Goal: Task Accomplishment & Management: Manage account settings

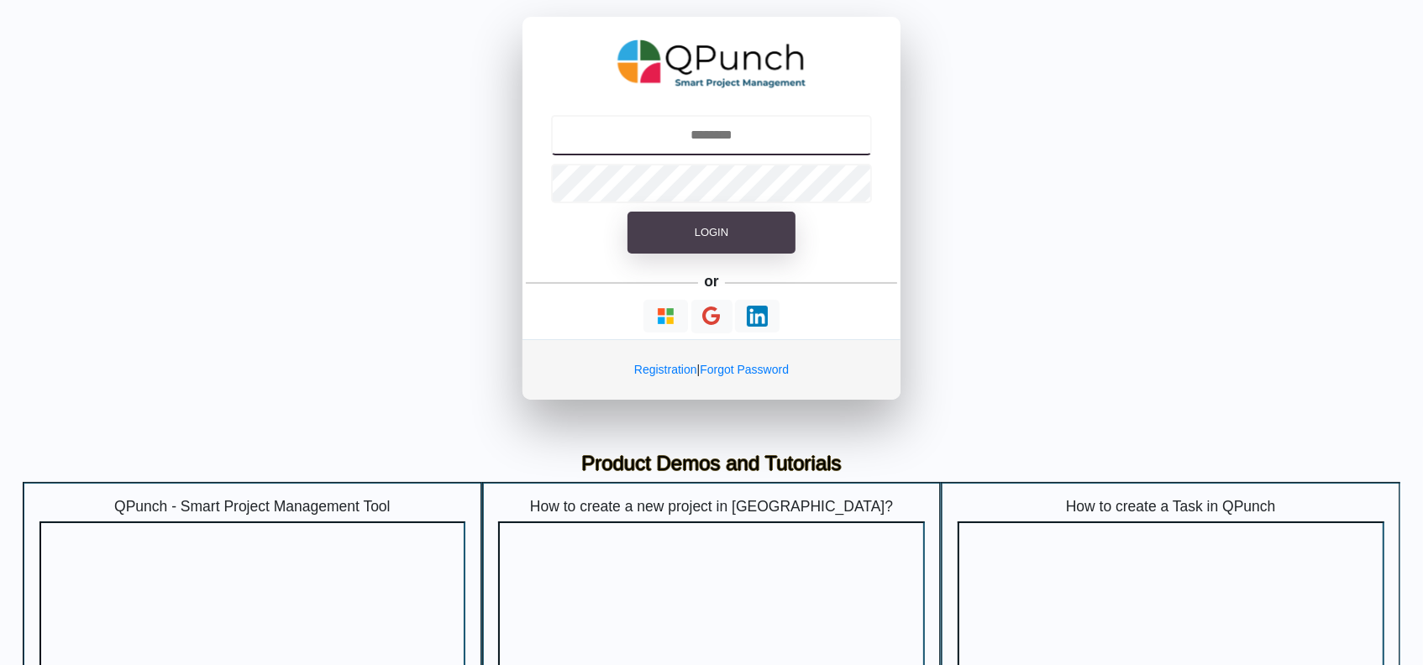
type input "**********"
click at [734, 231] on button "Login" at bounding box center [712, 233] width 168 height 42
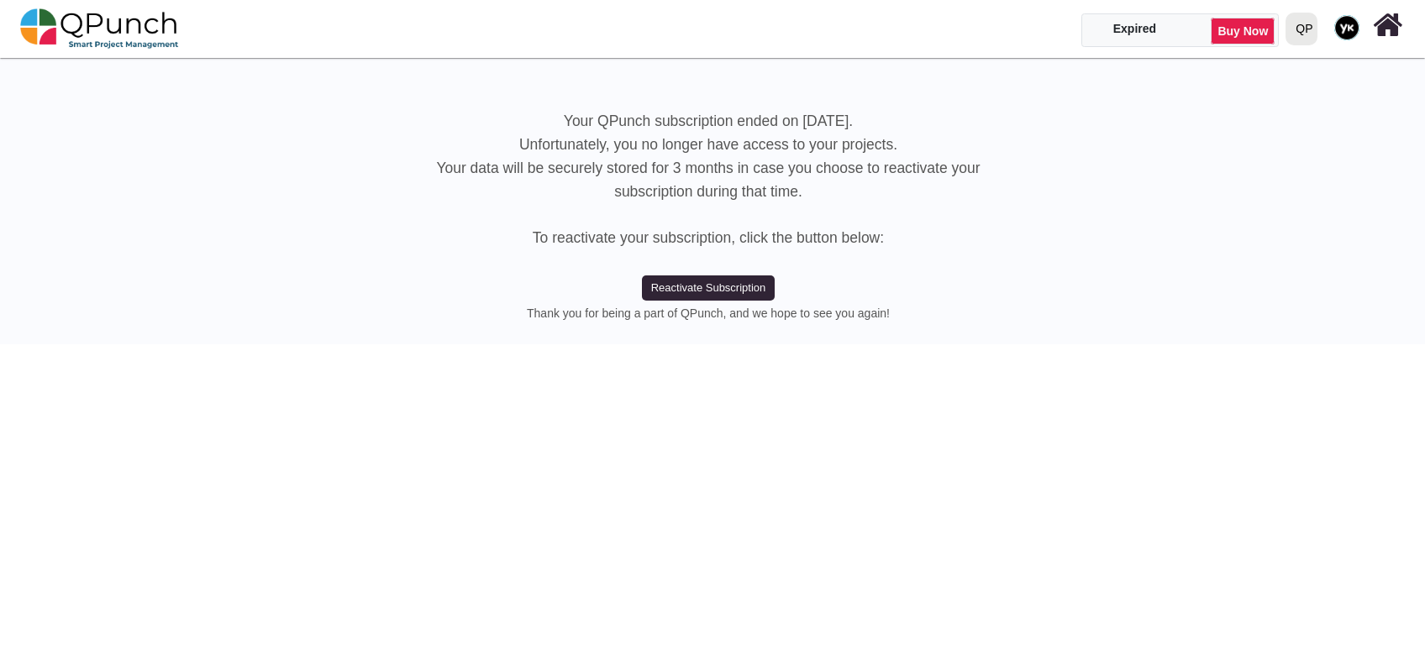
click at [1306, 18] on div "QP" at bounding box center [1304, 28] width 17 height 29
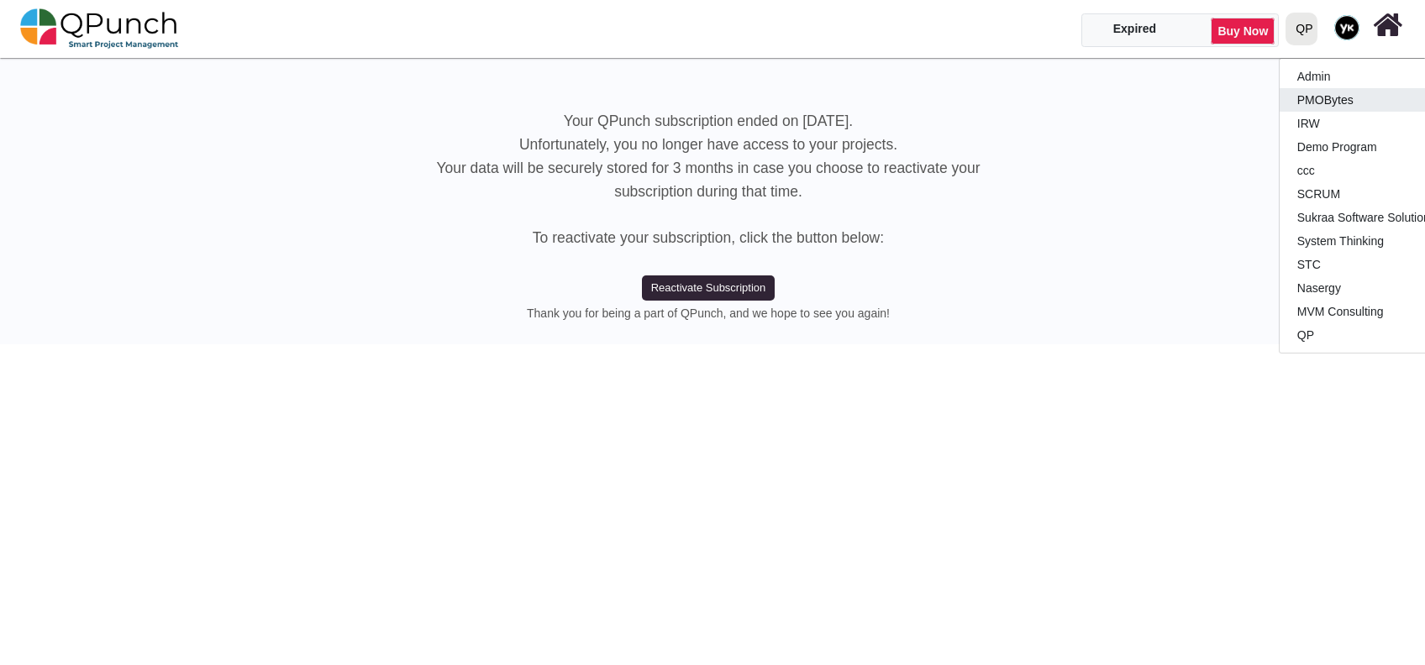
click at [1349, 108] on link "PMOBytes" at bounding box center [1379, 100] width 198 height 24
